Goal: Information Seeking & Learning: Check status

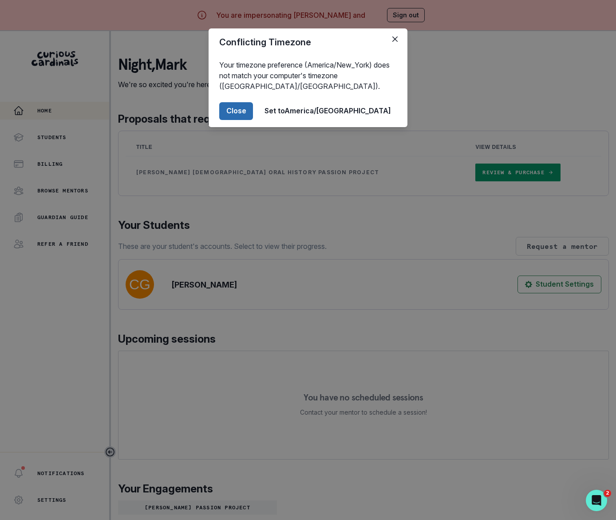
click at [253, 111] on button "Close" at bounding box center [236, 111] width 34 height 18
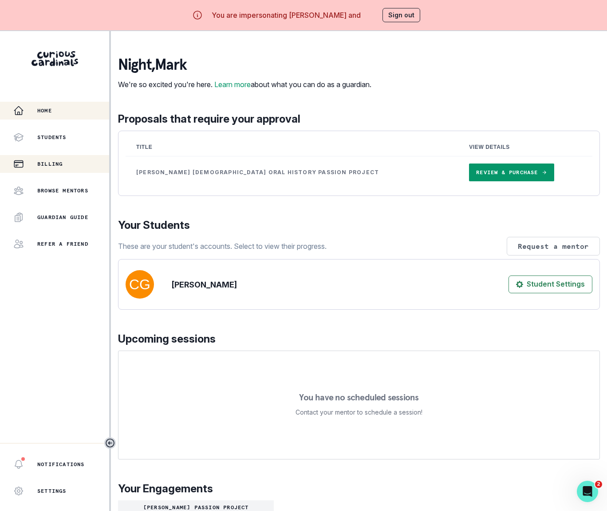
click at [59, 163] on p "Billing" at bounding box center [49, 163] width 25 height 7
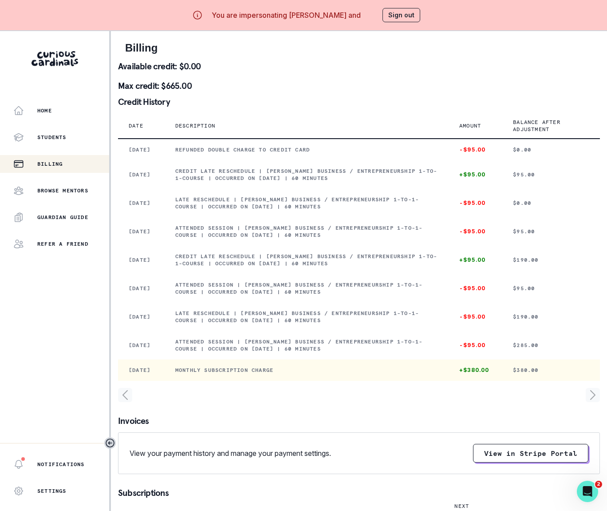
scroll to position [78, 0]
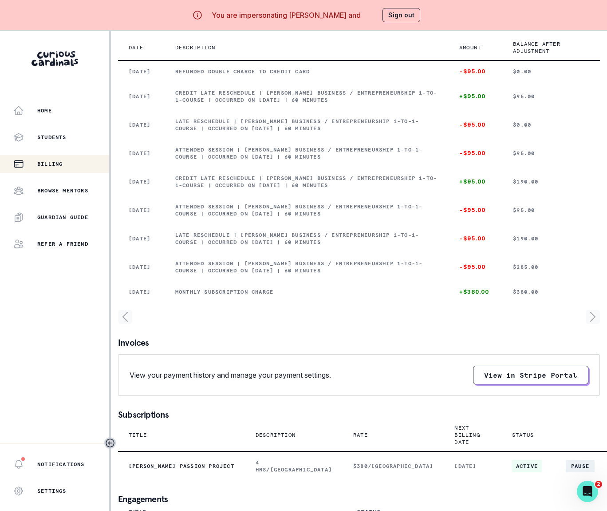
click at [595, 321] on icon "page right" at bounding box center [593, 316] width 4 height 9
click at [600, 405] on main "Billing Available credit: $0.00 Max credit: $665.00 Credit History Date Descrip…" at bounding box center [359, 286] width 496 height 511
click at [127, 324] on icon "page left" at bounding box center [125, 316] width 14 height 14
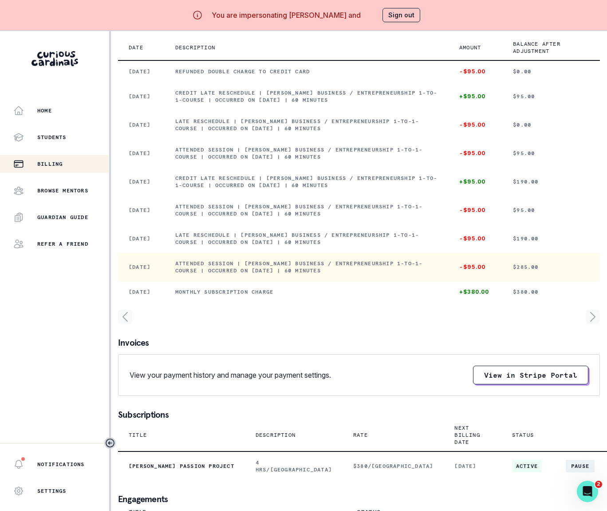
drag, startPoint x: 176, startPoint y: 334, endPoint x: 359, endPoint y: 345, distance: 183.7
click at [359, 281] on td "Attended session | [PERSON_NAME] Business / Entrepreneurship 1-to-1-course | Oc…" at bounding box center [307, 267] width 284 height 28
copy p "Attended session | [PERSON_NAME] Business / Entrepreneurship 1-to-1-course | Oc…"
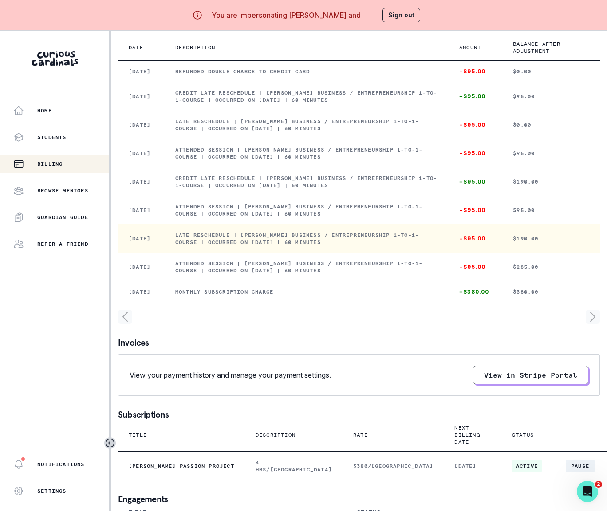
drag, startPoint x: 177, startPoint y: 297, endPoint x: 387, endPoint y: 317, distance: 211.4
click at [387, 253] on td "Late reschedule | [PERSON_NAME] Business / Entrepreneurship 1-to-1-course | Occ…" at bounding box center [307, 238] width 284 height 28
copy p "Late reschedule | [PERSON_NAME] Business / Entrepreneurship 1-to-1-course | Occ…"
drag, startPoint x: 176, startPoint y: 260, endPoint x: 413, endPoint y: 284, distance: 238.3
click at [414, 284] on tbody "[DATE] refunded double charge to credit card -$95.00 $0.00 [DATE] CREDIT Late r…" at bounding box center [359, 181] width 482 height 242
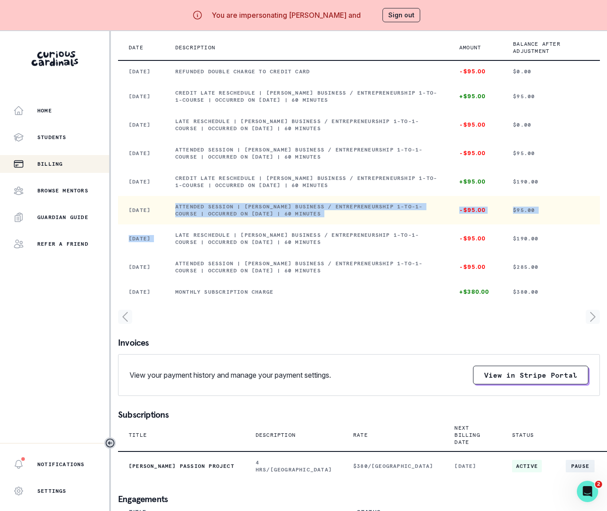
copy tbody "Attended session | [PERSON_NAME] Business / Entrepreneurship 1-to-1-course | Oc…"
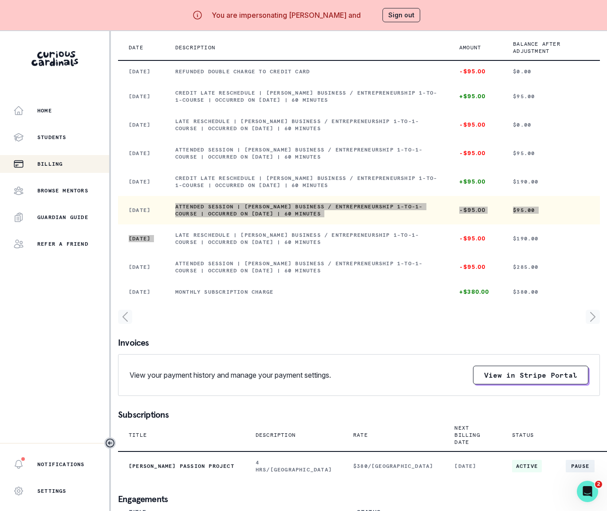
drag, startPoint x: 18, startPoint y: 257, endPoint x: 258, endPoint y: 273, distance: 241.2
click at [258, 224] on td "Attended session | [PERSON_NAME] Business / Entrepreneurship 1-to-1-course | Oc…" at bounding box center [307, 210] width 284 height 28
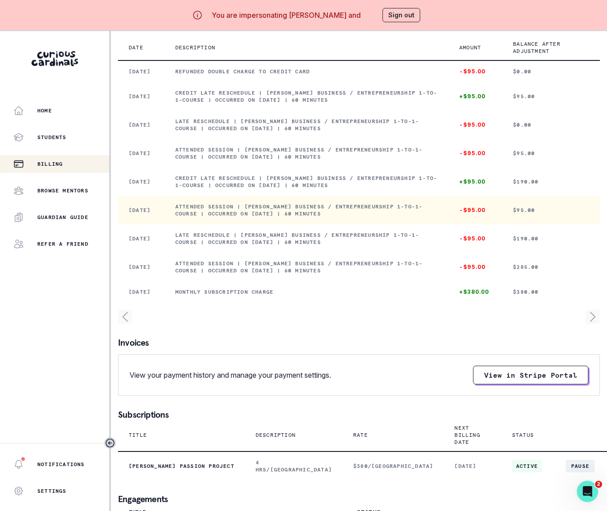
click at [177, 217] on p "Attended session | [PERSON_NAME] Business / Entrepreneurship 1-to-1-course | Oc…" at bounding box center [306, 210] width 263 height 14
drag, startPoint x: 175, startPoint y: 260, endPoint x: 357, endPoint y: 266, distance: 182.1
click at [357, 224] on td "Attended session | [PERSON_NAME] Business / Entrepreneurship 1-to-1-course | Oc…" at bounding box center [307, 210] width 284 height 28
copy p "Attended session | [PERSON_NAME] Business / Entrepreneurship 1-to-1-course | Oc…"
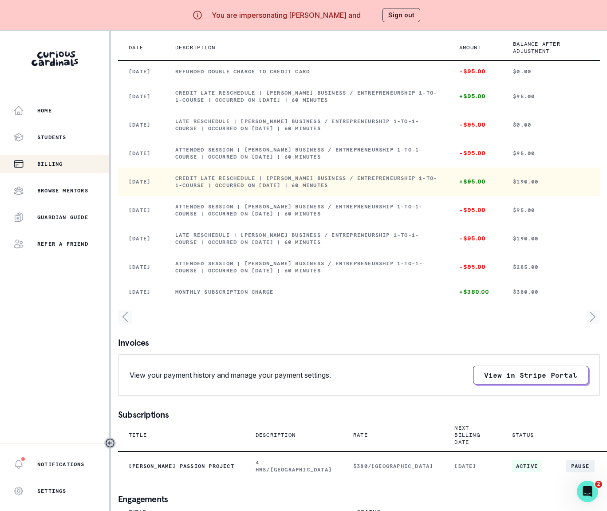
drag, startPoint x: 188, startPoint y: 227, endPoint x: 423, endPoint y: 235, distance: 235.0
click at [423, 189] on p "CREDIT Late reschedule | [PERSON_NAME] Business / Entrepreneurship 1-to-1-cours…" at bounding box center [306, 182] width 263 height 14
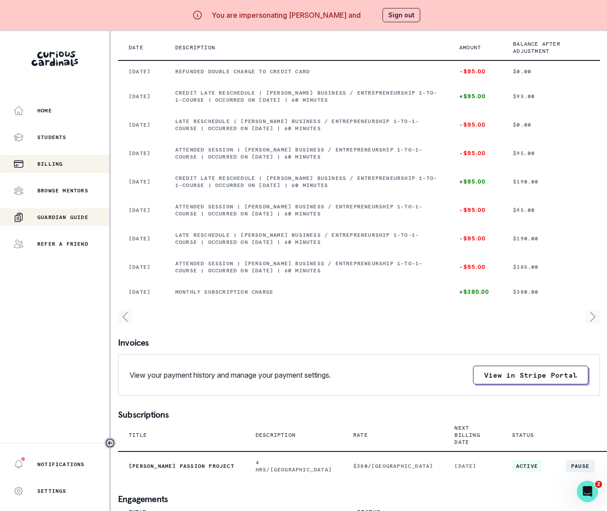
copy p "CREDIT Late reschedule | [PERSON_NAME] Business / Entrepreneurship 1-to-1-cours…"
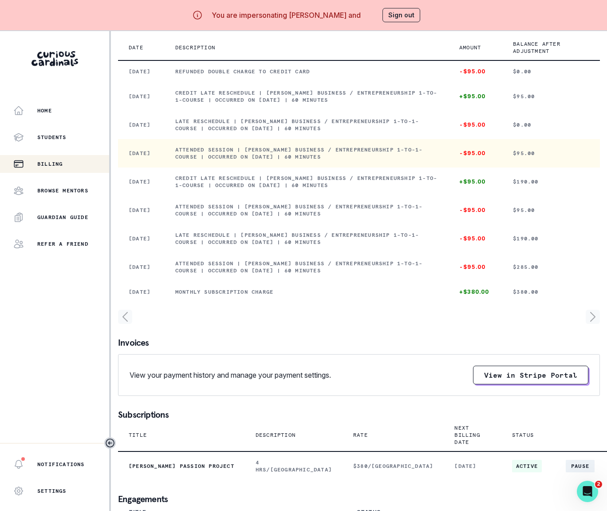
drag, startPoint x: 177, startPoint y: 189, endPoint x: 394, endPoint y: 203, distance: 218.0
click at [394, 167] on td "Attended session | [PERSON_NAME] Business / Entrepreneurship 1-to-1-course | Oc…" at bounding box center [307, 153] width 284 height 28
copy p "Attended session | [PERSON_NAME] Business / Entrepreneurship 1-to-1-course | Oc…"
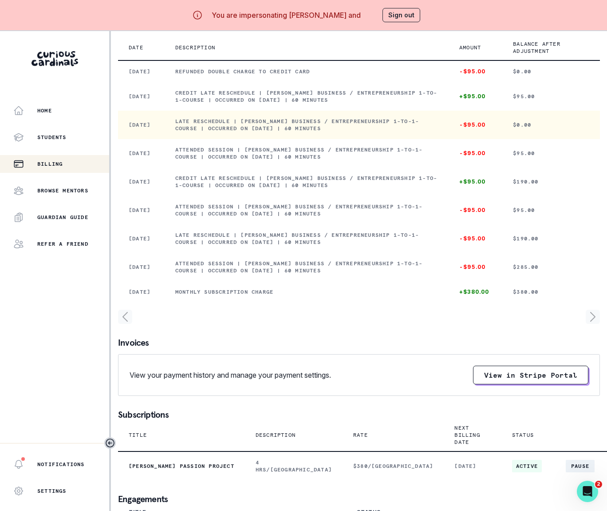
drag, startPoint x: 176, startPoint y: 154, endPoint x: 400, endPoint y: 171, distance: 224.4
click at [400, 139] on td "Late reschedule | [PERSON_NAME] Business / Entrepreneurship 1-to-1-course | Occ…" at bounding box center [307, 125] width 284 height 28
copy p "Late reschedule | [PERSON_NAME] Business / Entrepreneurship 1-to-1-course | Occ…"
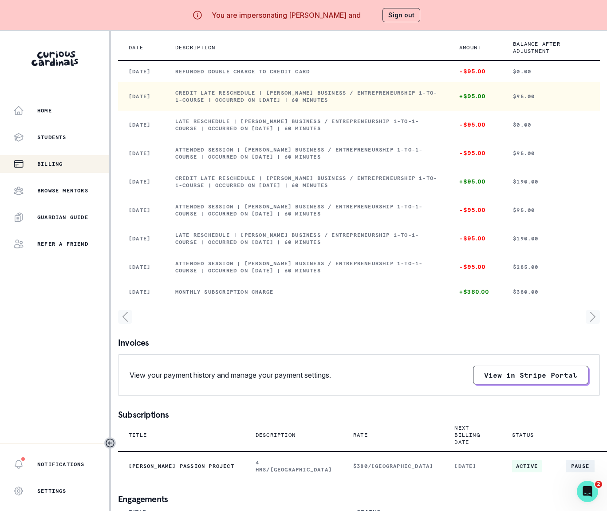
drag, startPoint x: 176, startPoint y: 118, endPoint x: 400, endPoint y: 125, distance: 223.9
click at [398, 103] on p "CREDIT Late reschedule | [PERSON_NAME] Business / Entrepreneurship 1-to-1-cours…" at bounding box center [306, 96] width 263 height 14
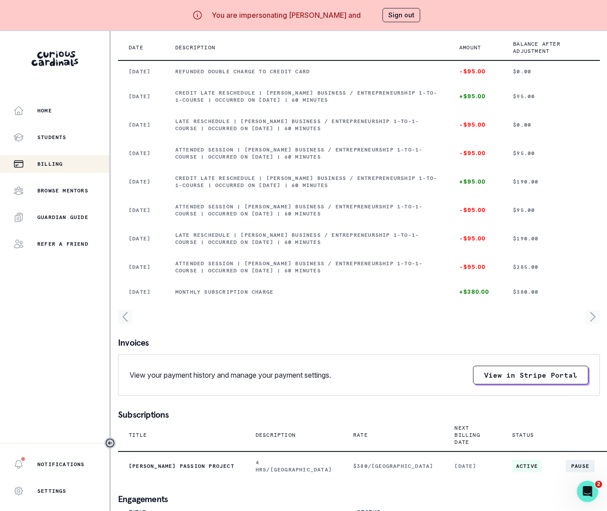
copy p "CREDIT Late reschedule | [PERSON_NAME] Business / Entrepreneurship 1-to-1-cours…"
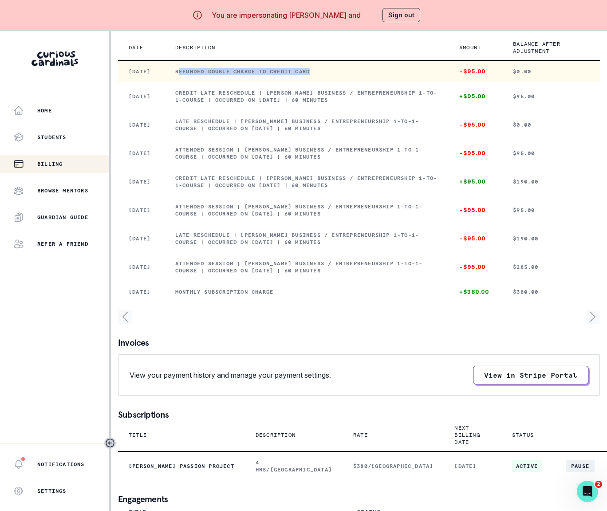
drag, startPoint x: 178, startPoint y: 86, endPoint x: 328, endPoint y: 87, distance: 149.7
click at [328, 75] on p "refunded double charge to credit card" at bounding box center [306, 71] width 263 height 7
drag, startPoint x: 3, startPoint y: 93, endPoint x: 329, endPoint y: 84, distance: 326.9
click at [329, 75] on p "refunded double charge to credit card" at bounding box center [306, 71] width 263 height 7
drag, startPoint x: 325, startPoint y: 84, endPoint x: 171, endPoint y: 87, distance: 154.5
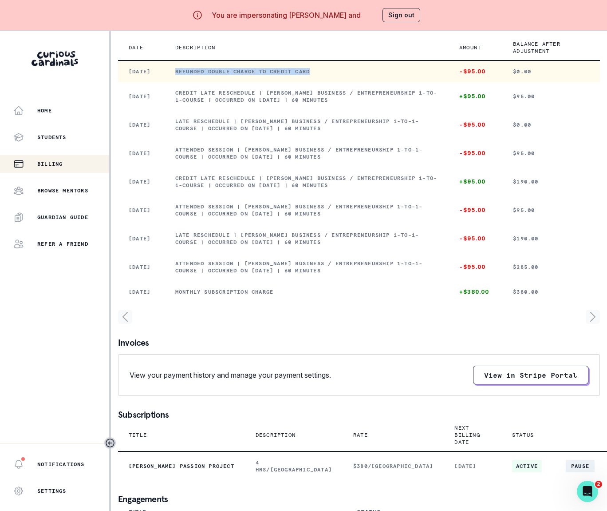
click at [171, 82] on td "refunded double charge to credit card" at bounding box center [307, 71] width 284 height 22
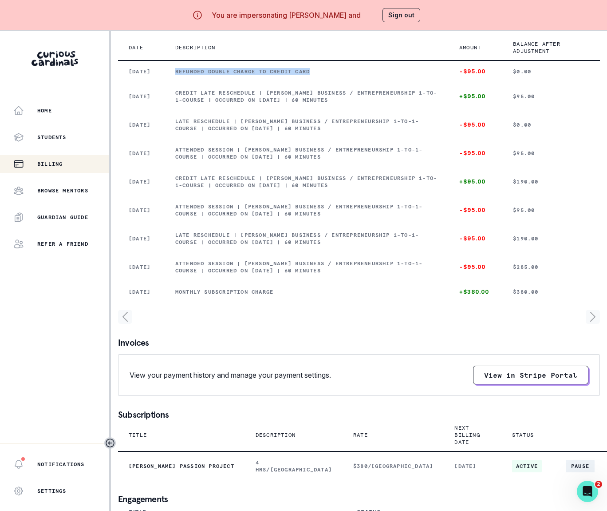
copy p "refunded double charge to credit card"
